Goal: Transaction & Acquisition: Obtain resource

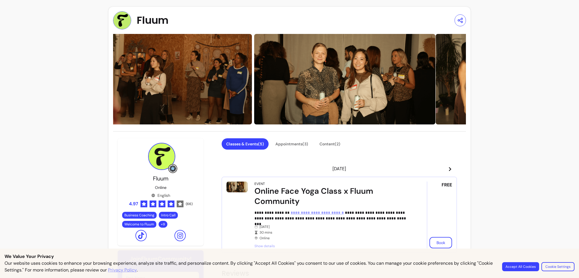
drag, startPoint x: 386, startPoint y: 59, endPoint x: 85, endPoint y: 53, distance: 300.8
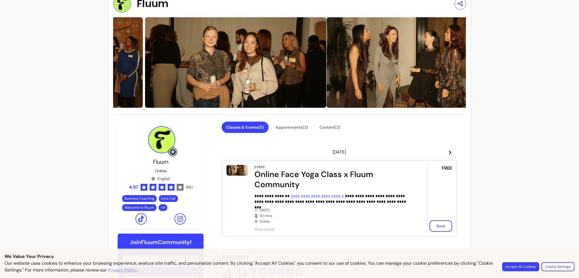
scroll to position [57, 0]
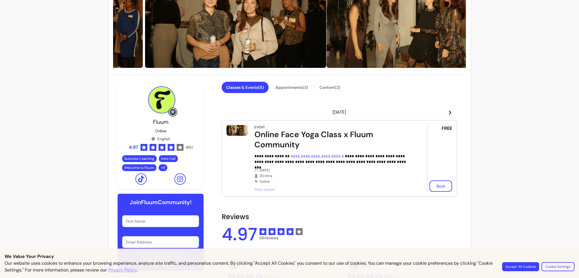
click at [448, 112] on icon at bounding box center [450, 112] width 5 height 5
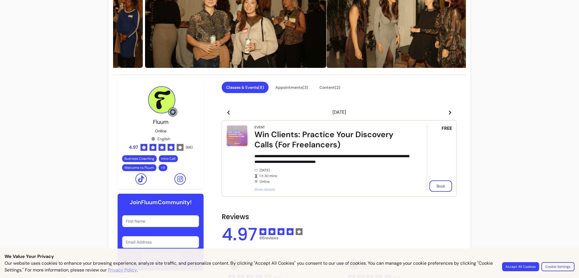
click at [448, 112] on icon at bounding box center [450, 112] width 5 height 5
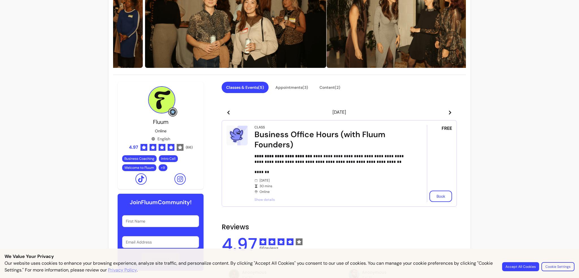
click at [448, 112] on icon at bounding box center [450, 112] width 5 height 5
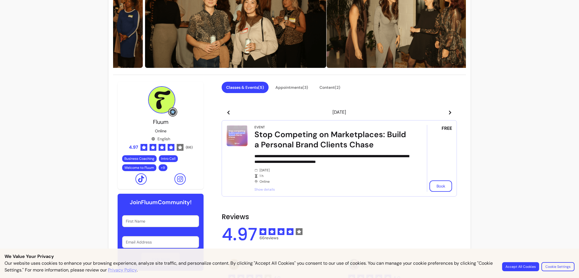
click at [448, 112] on icon at bounding box center [450, 112] width 5 height 5
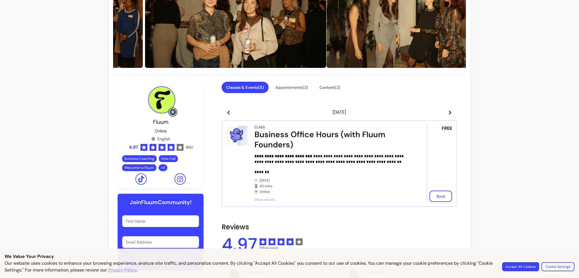
click at [448, 112] on icon at bounding box center [450, 112] width 5 height 5
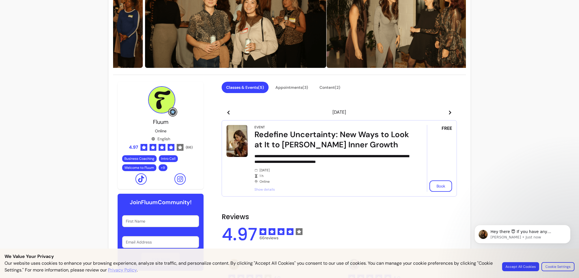
scroll to position [0, 0]
click at [448, 112] on icon at bounding box center [450, 112] width 5 height 5
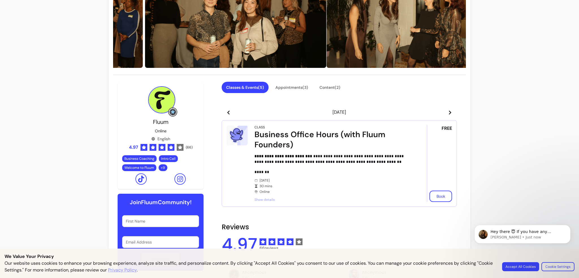
click at [448, 113] on icon at bounding box center [450, 112] width 5 height 5
click at [450, 115] on span at bounding box center [450, 112] width 5 height 7
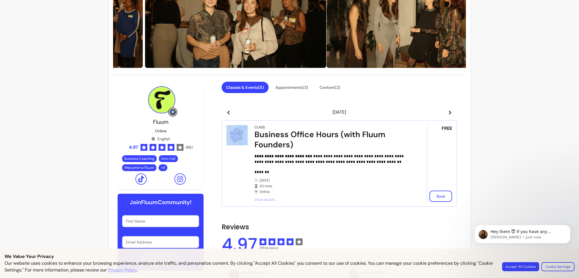
click at [450, 115] on span at bounding box center [450, 112] width 5 height 7
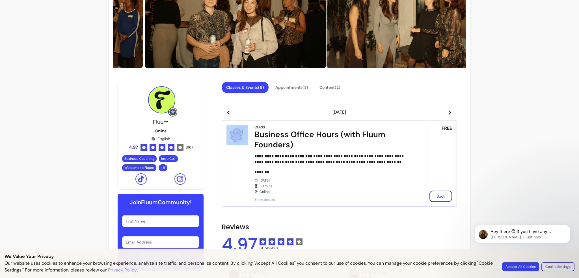
click at [450, 115] on span at bounding box center [450, 112] width 5 height 7
click at [450, 116] on header "Fri 23 Jan 2026" at bounding box center [339, 112] width 235 height 11
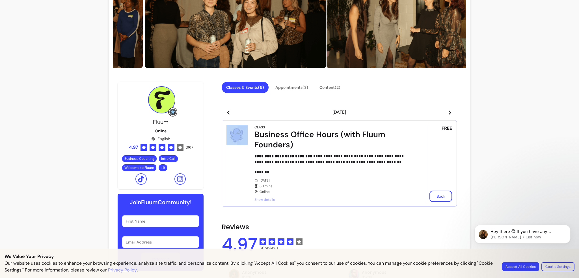
click at [450, 116] on header "Fri 23 Jan 2026" at bounding box center [339, 112] width 235 height 11
click at [448, 115] on span at bounding box center [450, 112] width 5 height 7
click at [448, 115] on icon at bounding box center [450, 112] width 5 height 5
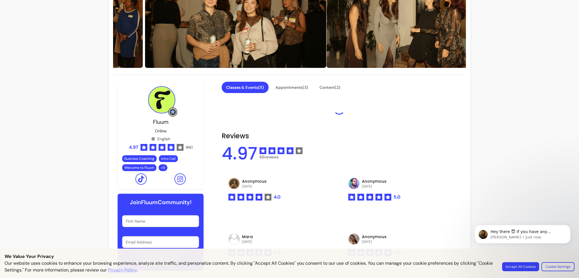
click at [447, 115] on div at bounding box center [339, 109] width 235 height 18
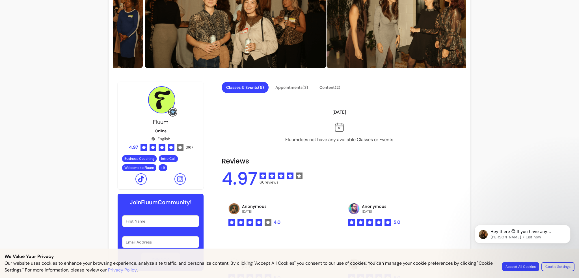
click at [418, 141] on div "Fluum does not have any available Classes or Events" at bounding box center [339, 133] width 235 height 21
click at [287, 87] on button "Appointments ( 3 )" at bounding box center [292, 87] width 42 height 11
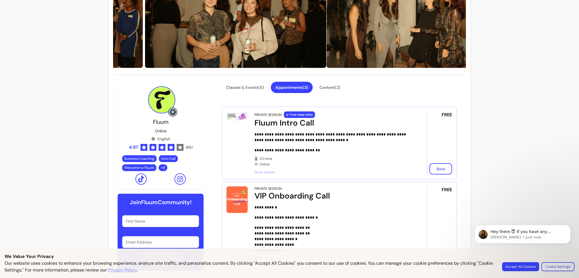
click at [281, 151] on p "**********" at bounding box center [333, 150] width 157 height 6
click at [267, 173] on span "Show details" at bounding box center [333, 172] width 157 height 5
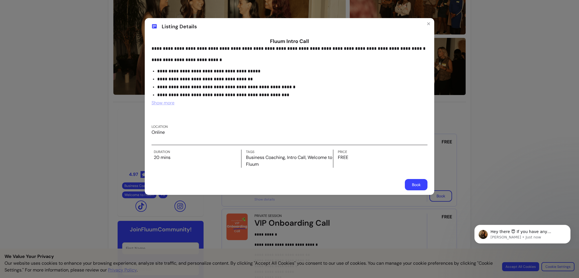
click at [174, 103] on span "Show more" at bounding box center [163, 103] width 23 height 6
click at [171, 103] on span "Show less" at bounding box center [162, 103] width 20 height 6
click at [171, 103] on span "Show more" at bounding box center [163, 103] width 23 height 6
click at [27, 158] on div "**********" at bounding box center [289, 139] width 579 height 278
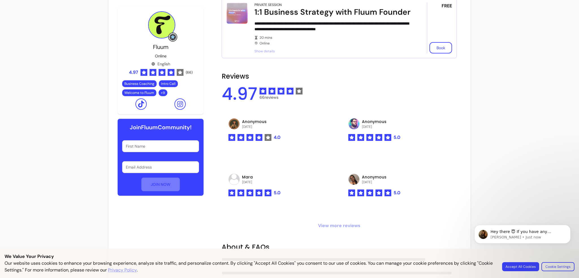
scroll to position [113, 0]
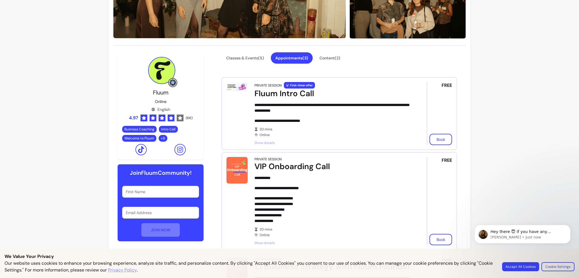
click at [248, 57] on button "Classes & Events ( 5 )" at bounding box center [245, 58] width 46 height 11
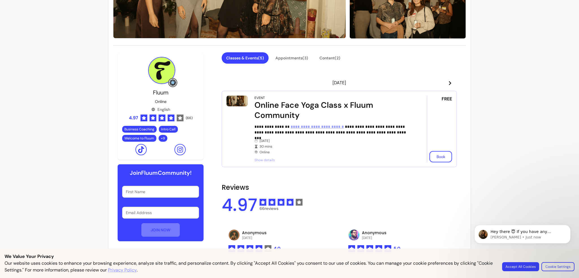
click at [449, 84] on icon at bounding box center [450, 83] width 2 height 4
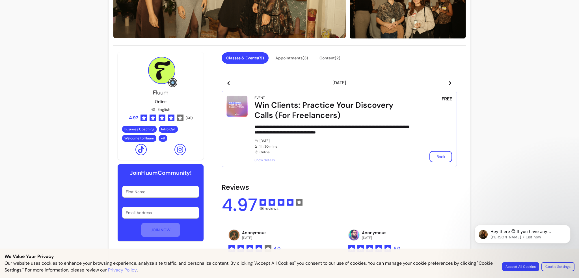
click at [255, 161] on span "Show details" at bounding box center [333, 160] width 157 height 5
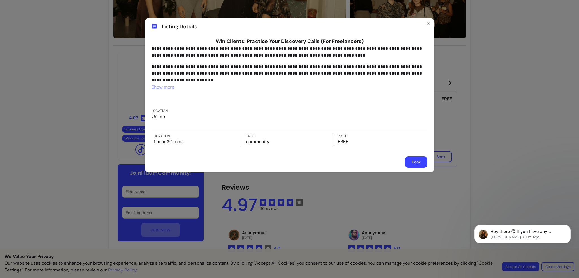
click at [416, 161] on button "Book" at bounding box center [416, 161] width 23 height 11
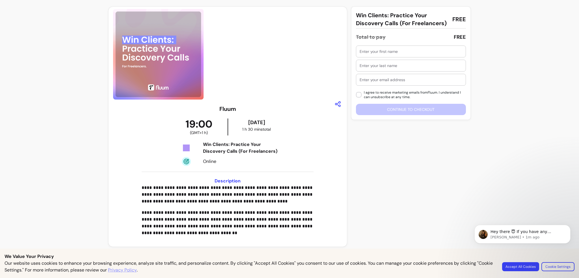
click at [395, 51] on input "text" at bounding box center [411, 52] width 103 height 6
type input "Muhammad"
type input "Awais"
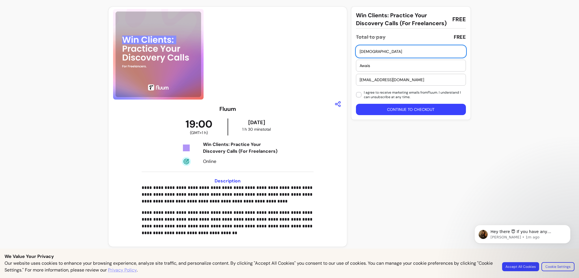
click at [414, 76] on div "muhammadawaisr130@gmail.com" at bounding box center [411, 79] width 103 height 11
type input "[EMAIL_ADDRESS][DOMAIN_NAME]"
click at [424, 107] on button "Continue to checkout" at bounding box center [411, 109] width 107 height 11
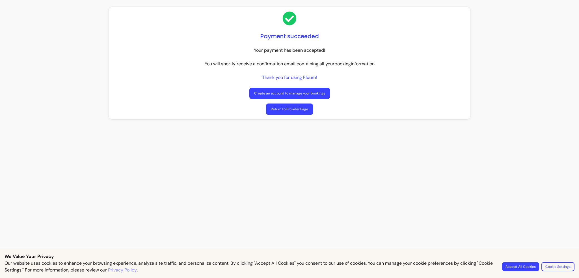
click at [286, 109] on link "Return to Provider Page" at bounding box center [289, 109] width 47 height 11
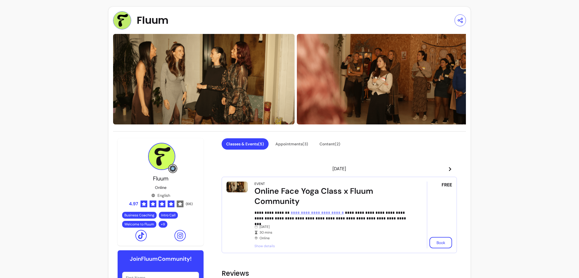
click at [448, 169] on icon at bounding box center [450, 169] width 5 height 5
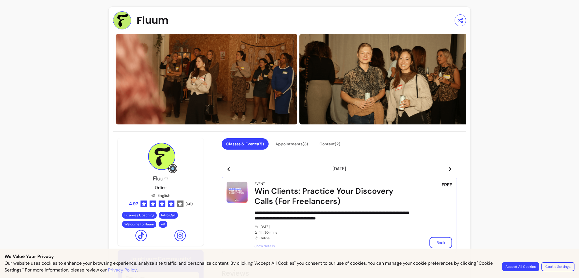
click at [448, 169] on icon at bounding box center [450, 169] width 5 height 5
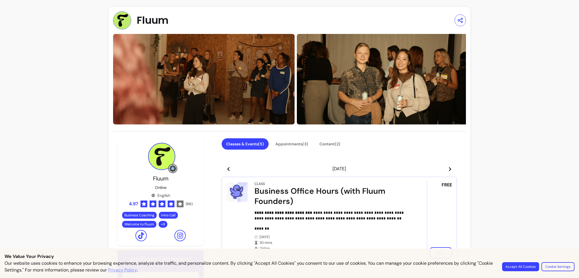
click at [448, 169] on icon at bounding box center [450, 169] width 5 height 5
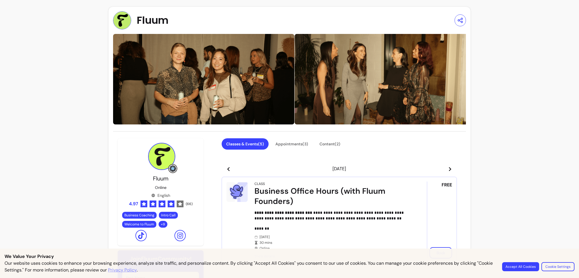
click at [448, 169] on icon at bounding box center [450, 169] width 5 height 5
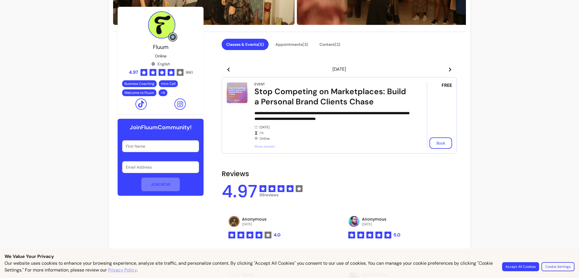
scroll to position [198, 0]
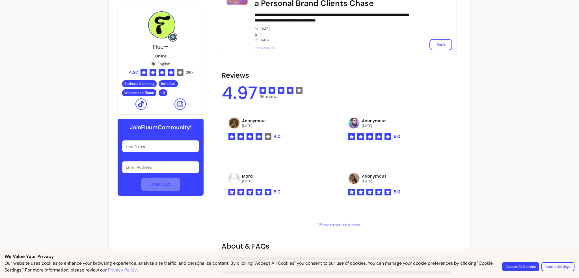
click at [173, 149] on div at bounding box center [161, 146] width 70 height 11
type input "Muhammad"
type input "awaisarain606@gmail.com"
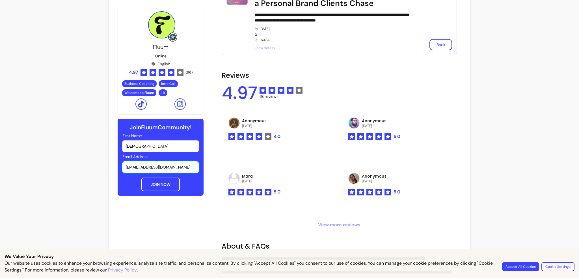
click at [157, 183] on button "JOIN NOW" at bounding box center [160, 185] width 38 height 14
click at [83, 177] on div "**********" at bounding box center [289, 120] width 579 height 636
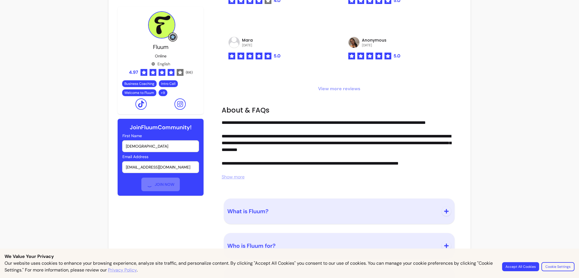
scroll to position [358, 0]
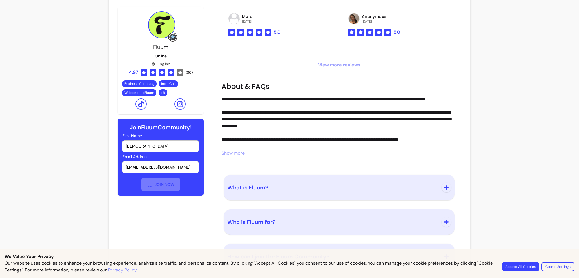
click at [253, 220] on span "Who is Fluum for?" at bounding box center [251, 221] width 48 height 7
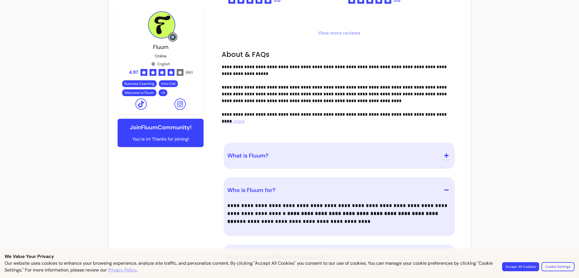
scroll to position [391, 0]
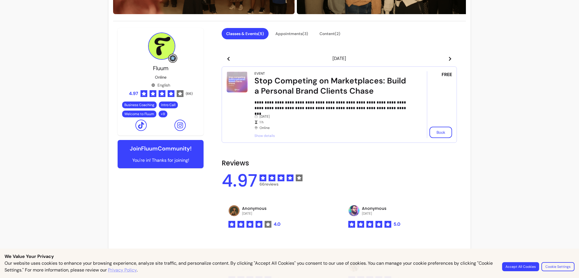
scroll to position [108, 0]
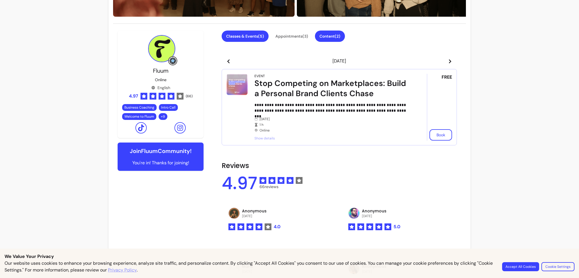
click at [328, 38] on button "Content ( 2 )" at bounding box center [330, 36] width 30 height 11
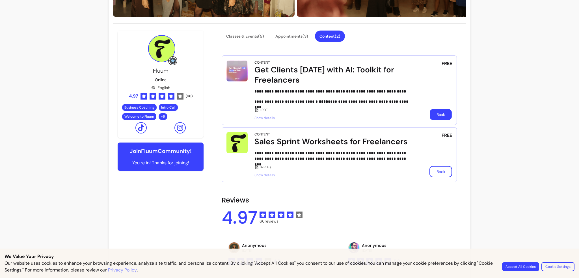
click at [430, 115] on button "Book" at bounding box center [441, 114] width 22 height 11
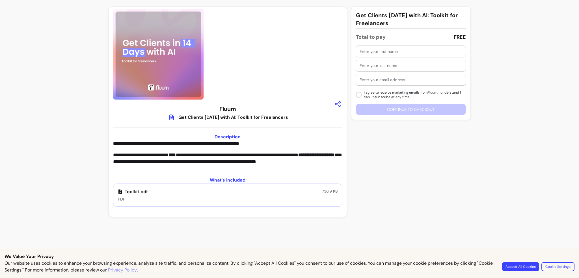
click at [380, 52] on input "text" at bounding box center [411, 52] width 103 height 6
type input "Muhammad"
type input "Awais"
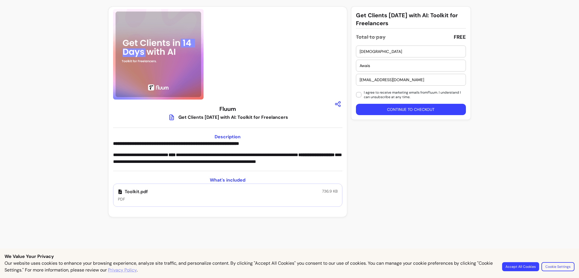
click at [390, 80] on input "muhammadawaisr130@gmail.com" at bounding box center [411, 80] width 103 height 6
type input "[EMAIL_ADDRESS][DOMAIN_NAME]"
click at [407, 107] on button "Continue to checkout" at bounding box center [411, 109] width 110 height 11
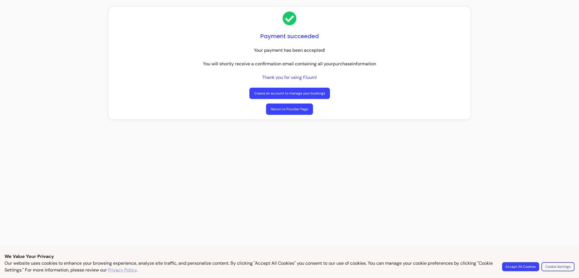
drag, startPoint x: 295, startPoint y: 110, endPoint x: 301, endPoint y: 103, distance: 9.9
click at [295, 110] on link "Return to Provider Page" at bounding box center [289, 109] width 47 height 11
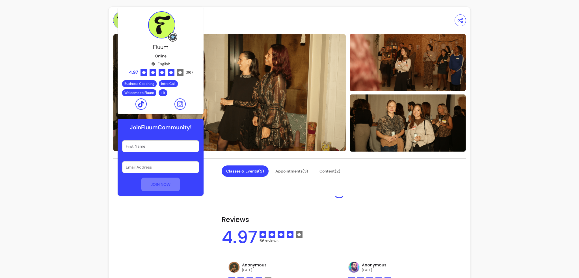
scroll to position [55, 0]
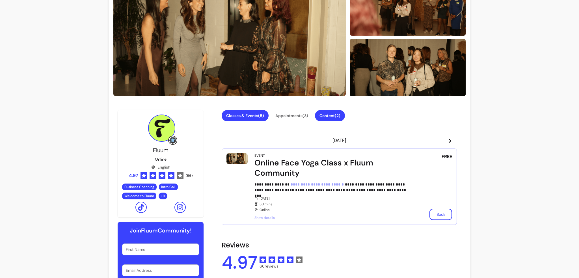
click at [331, 113] on button "Content ( 2 )" at bounding box center [330, 115] width 30 height 11
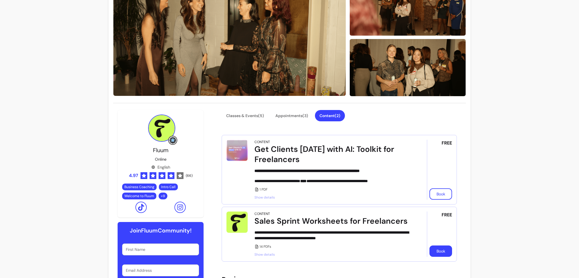
click at [446, 250] on button "Book" at bounding box center [441, 251] width 23 height 11
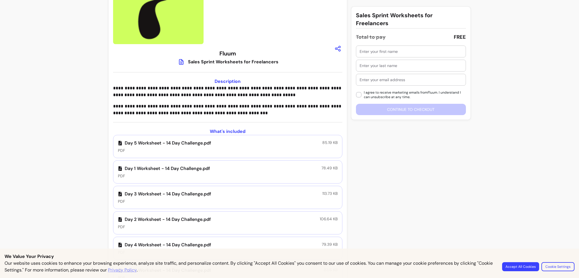
scroll to position [7, 0]
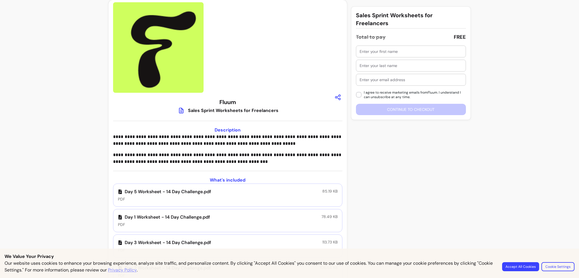
click at [374, 51] on input "text" at bounding box center [411, 52] width 103 height 6
type input "Muhammad"
type input "Awais"
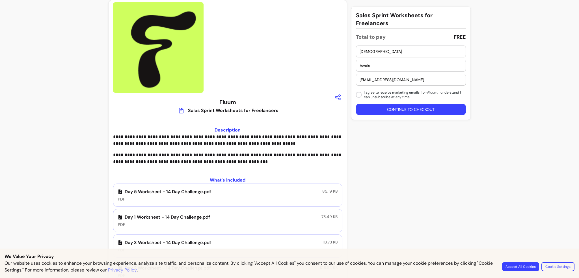
click at [392, 79] on input "muhammadawaisr130@gmail.com" at bounding box center [411, 80] width 103 height 6
paste input "awaisarain606"
type input "awaisarain606@gmail.com"
drag, startPoint x: 369, startPoint y: 108, endPoint x: 371, endPoint y: 104, distance: 5.1
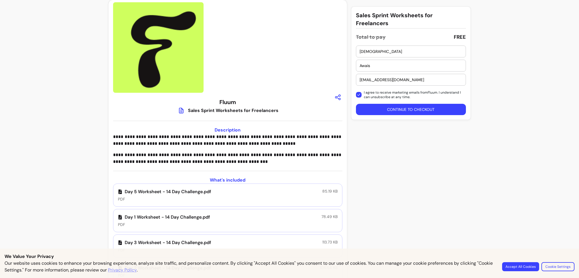
click at [369, 108] on button "Continue to checkout" at bounding box center [411, 109] width 110 height 11
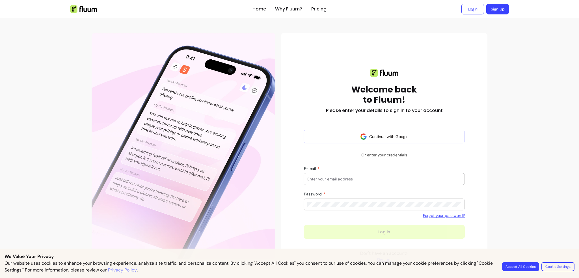
click at [321, 183] on div at bounding box center [385, 178] width 154 height 11
click at [321, 181] on input "E-mail" at bounding box center [385, 179] width 154 height 6
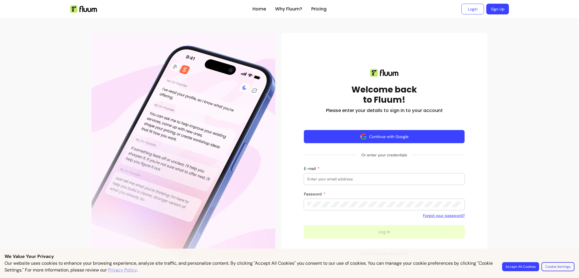
click at [350, 138] on button "Continue with Google" at bounding box center [384, 137] width 161 height 14
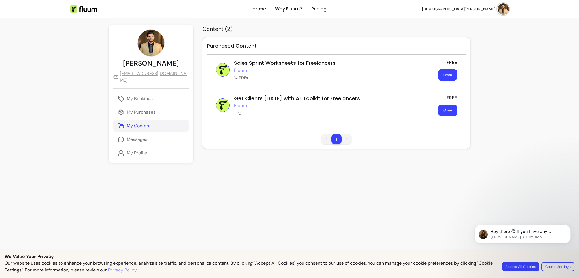
click at [444, 111] on button "Open" at bounding box center [448, 110] width 18 height 11
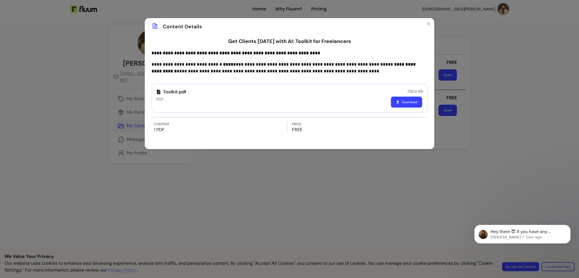
click at [408, 100] on button "Download" at bounding box center [406, 102] width 31 height 11
click at [452, 58] on div "**********" at bounding box center [289, 139] width 579 height 278
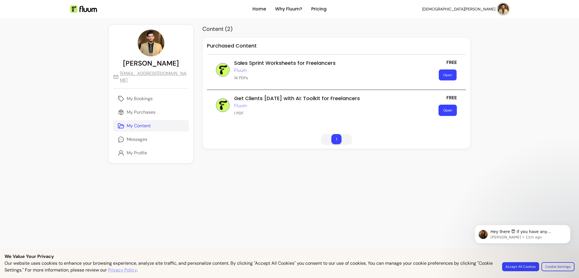
click at [443, 73] on button "Open" at bounding box center [448, 75] width 18 height 11
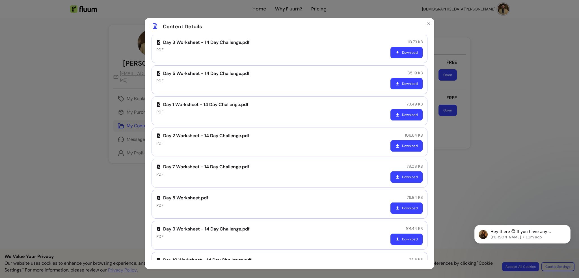
scroll to position [177, 0]
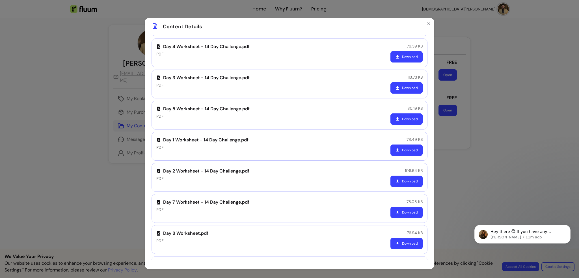
click at [407, 149] on button "Download" at bounding box center [407, 150] width 32 height 11
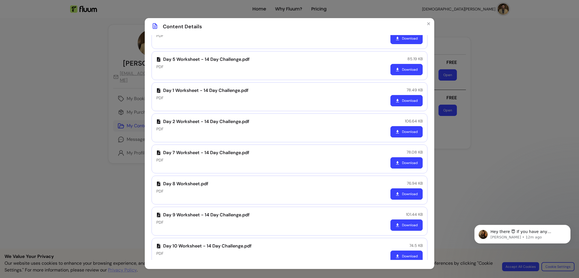
scroll to position [226, 0]
click at [404, 100] on button "Download" at bounding box center [407, 100] width 32 height 11
click at [395, 129] on button "Download" at bounding box center [407, 131] width 32 height 11
click at [396, 162] on button "Download" at bounding box center [406, 162] width 31 height 11
click at [396, 193] on button "Download" at bounding box center [406, 193] width 31 height 11
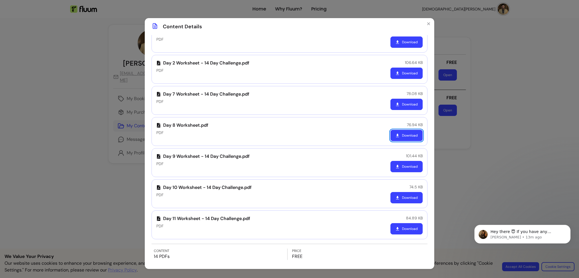
scroll to position [290, 0]
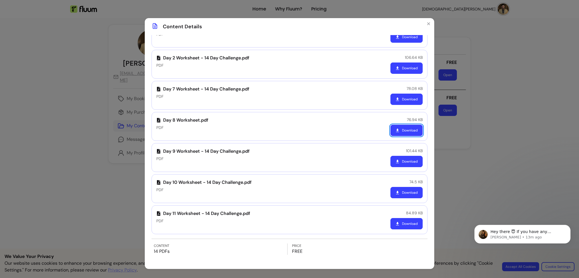
click at [397, 214] on div "84.89 KB Download" at bounding box center [407, 219] width 32 height 19
click at [397, 218] on button "Download" at bounding box center [407, 223] width 32 height 11
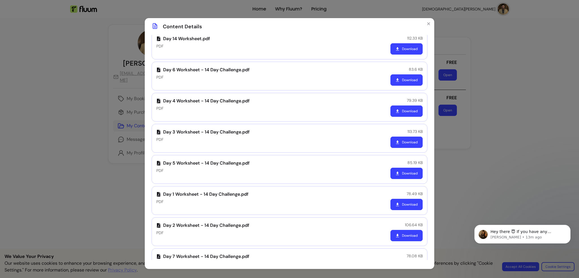
scroll to position [0, 0]
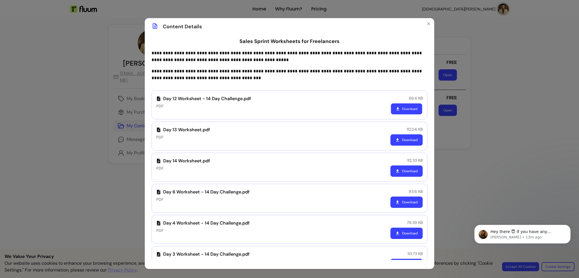
click at [401, 106] on button "Download" at bounding box center [406, 109] width 31 height 11
